Goal: Register for event/course

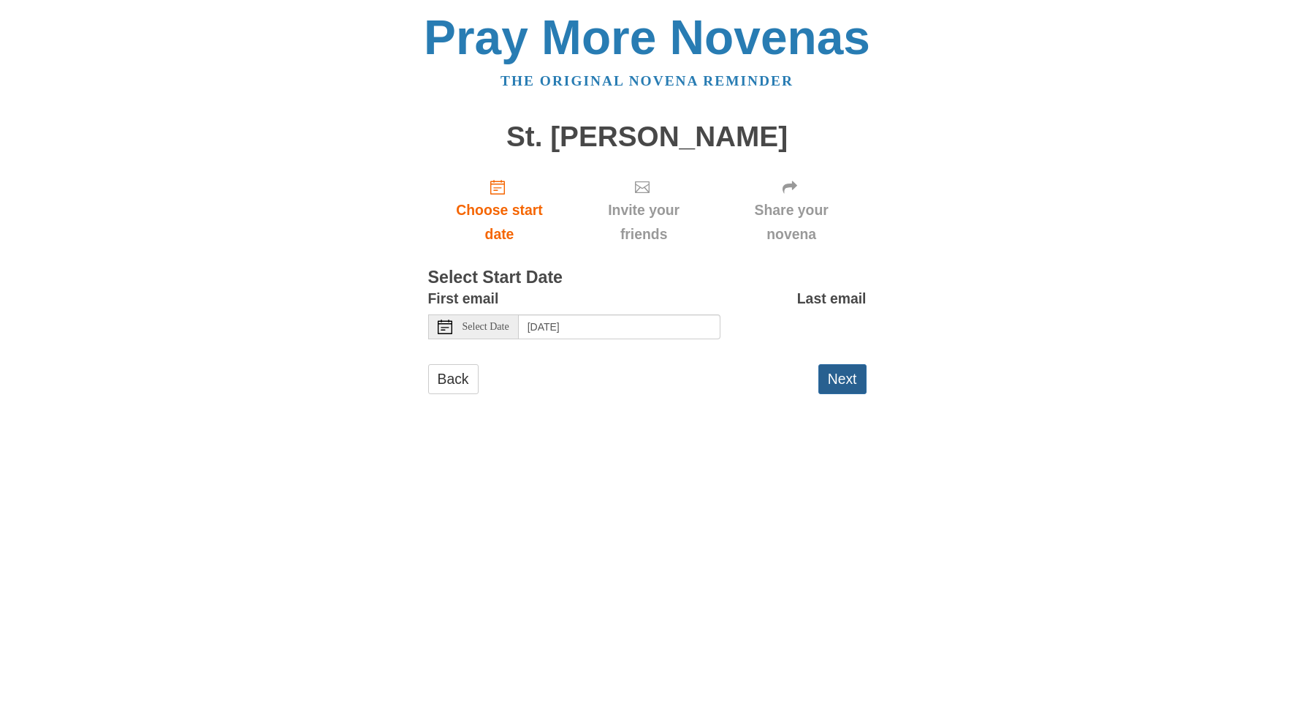
click at [840, 373] on button "Next" at bounding box center [843, 379] width 48 height 30
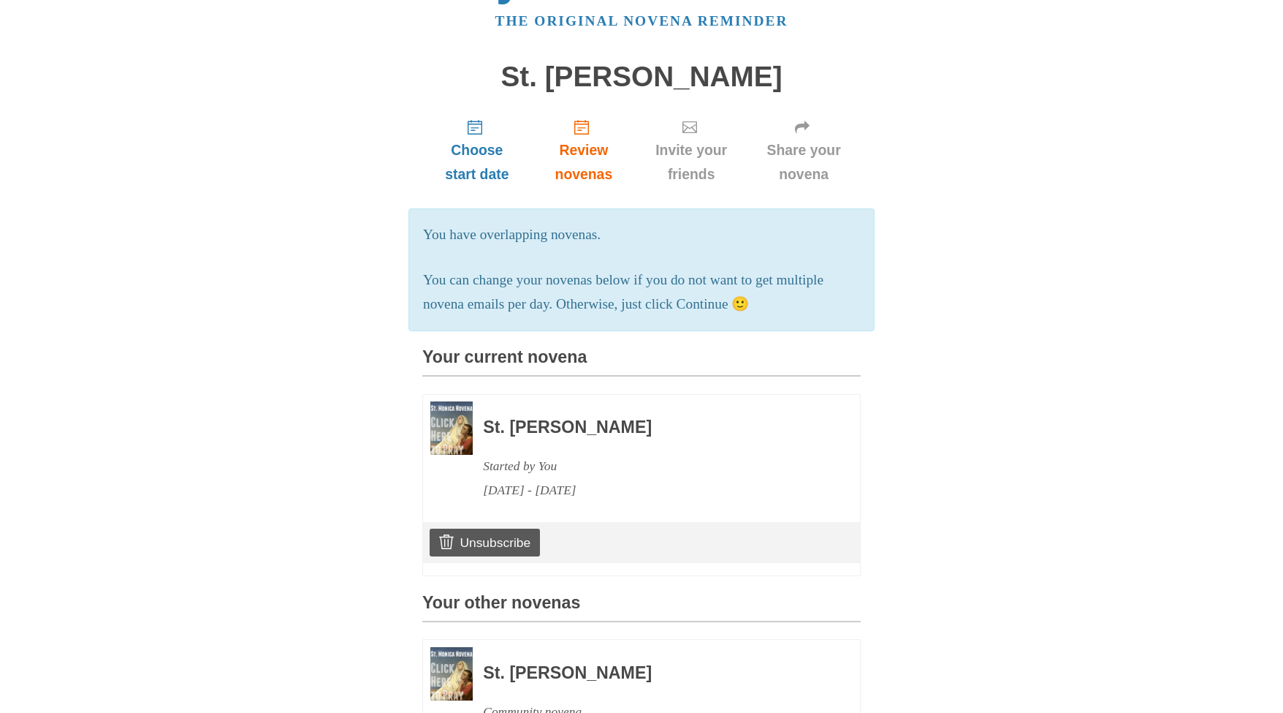
scroll to position [292, 0]
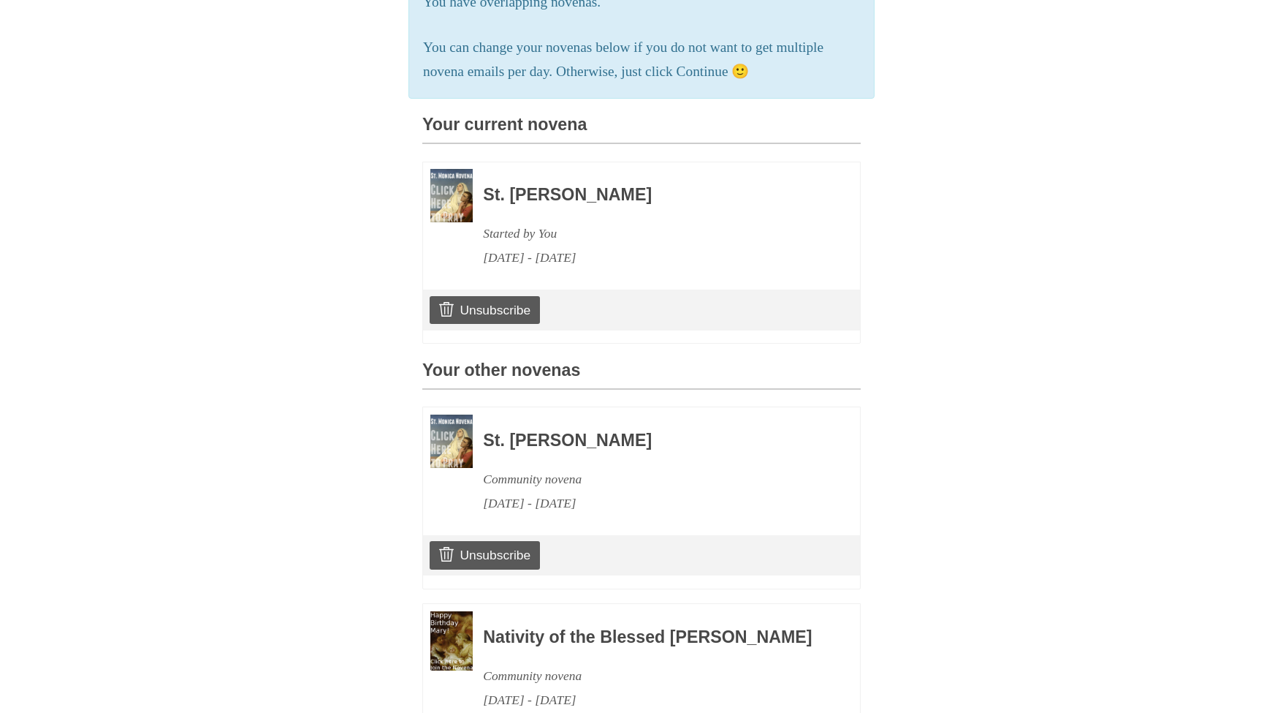
click at [482, 385] on h3 "Your other novenas" at bounding box center [641, 375] width 438 height 29
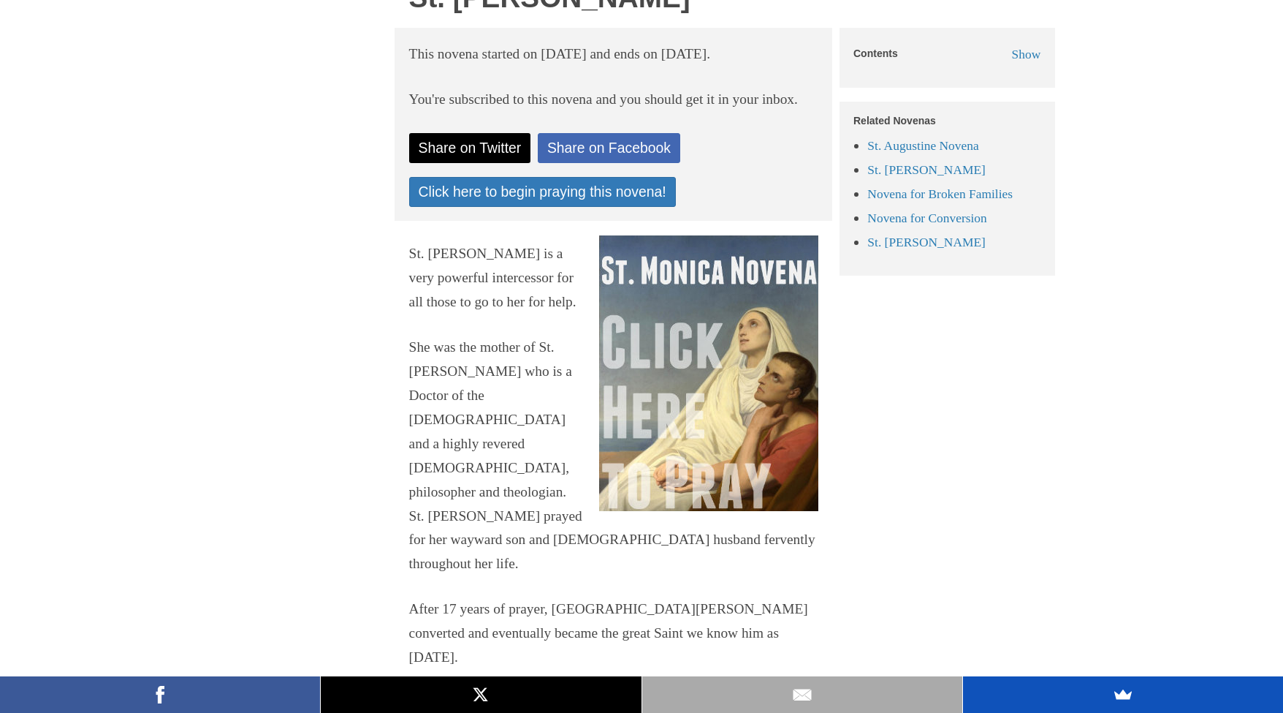
scroll to position [731, 0]
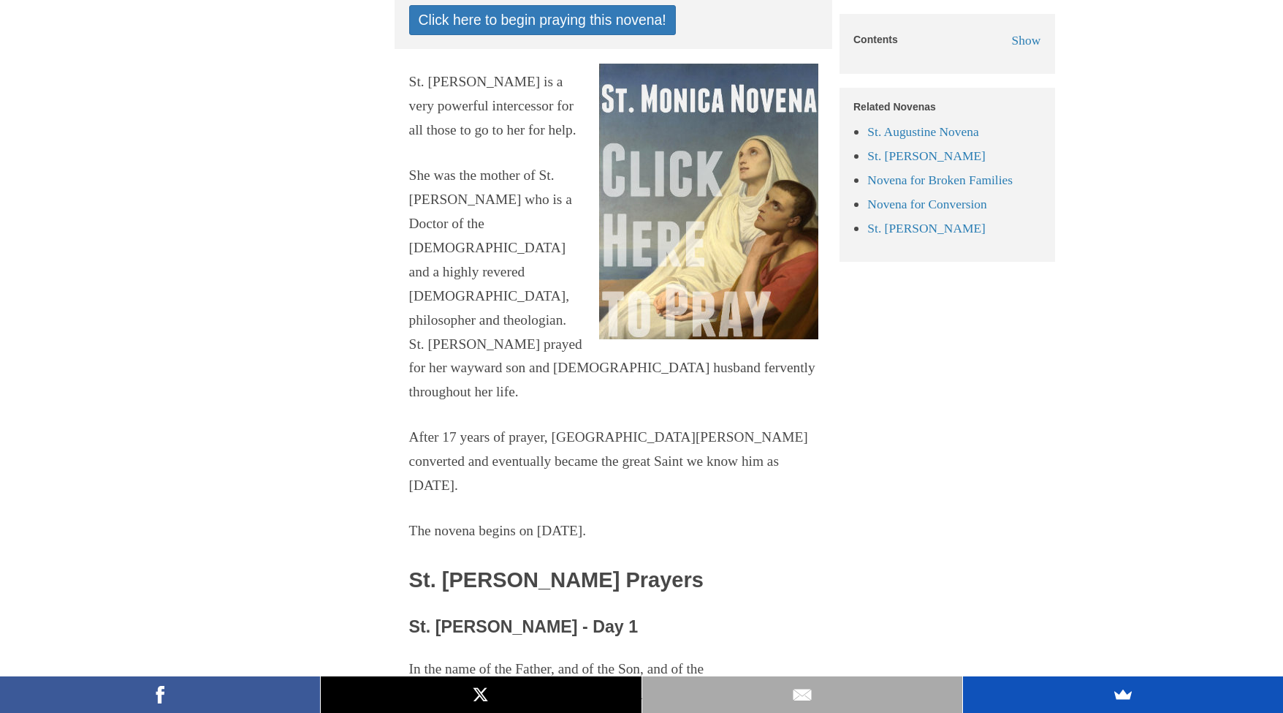
click at [737, 311] on img at bounding box center [708, 202] width 219 height 276
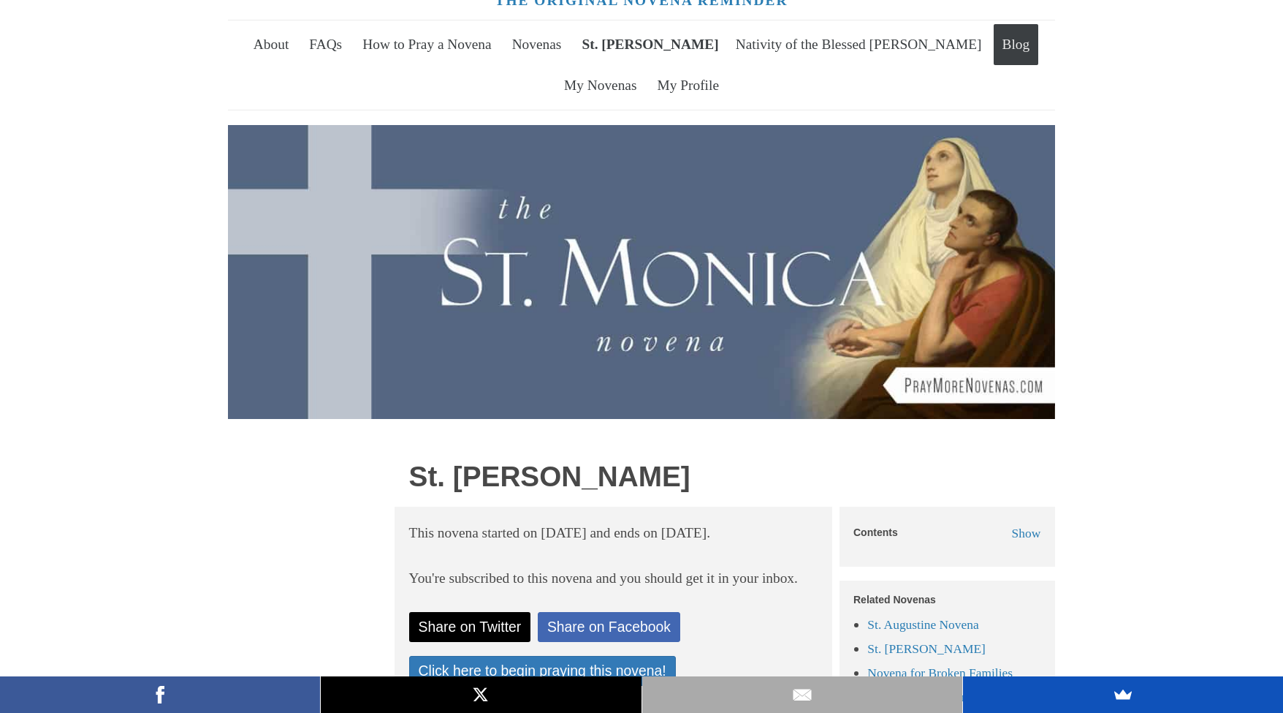
scroll to position [0, 0]
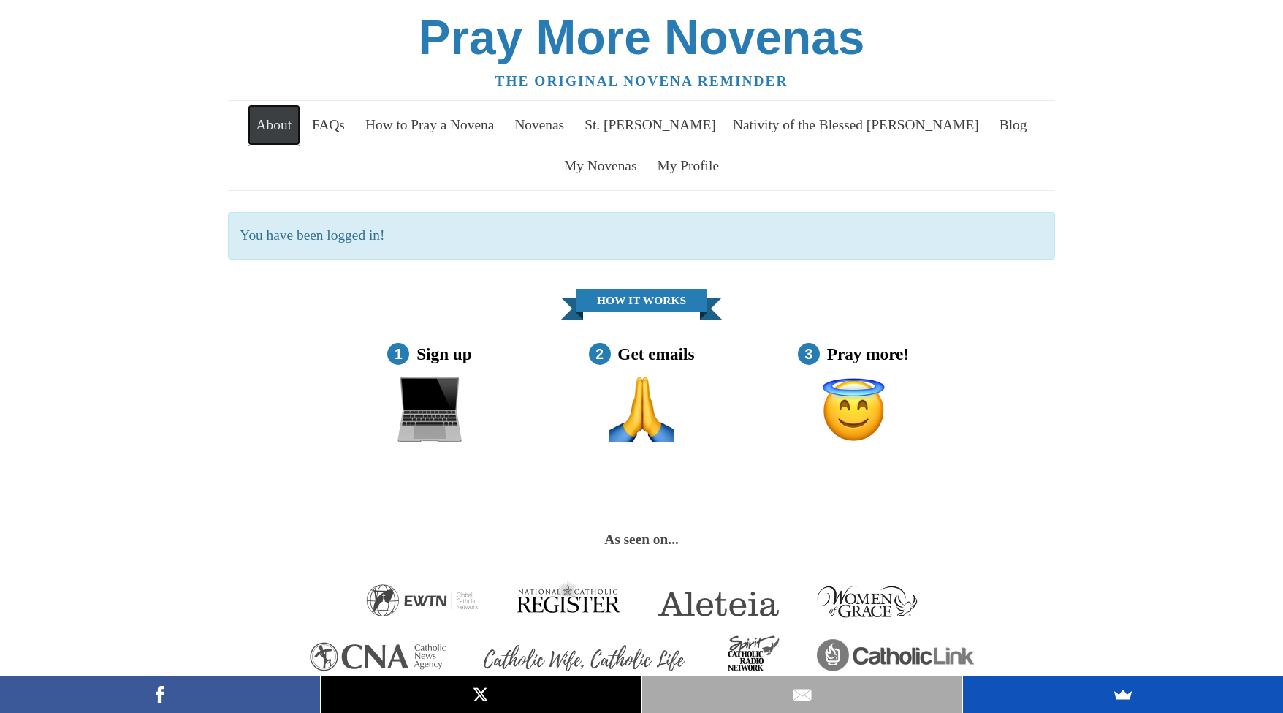
click at [272, 125] on link "About" at bounding box center [274, 125] width 53 height 41
